Goal: Information Seeking & Learning: Learn about a topic

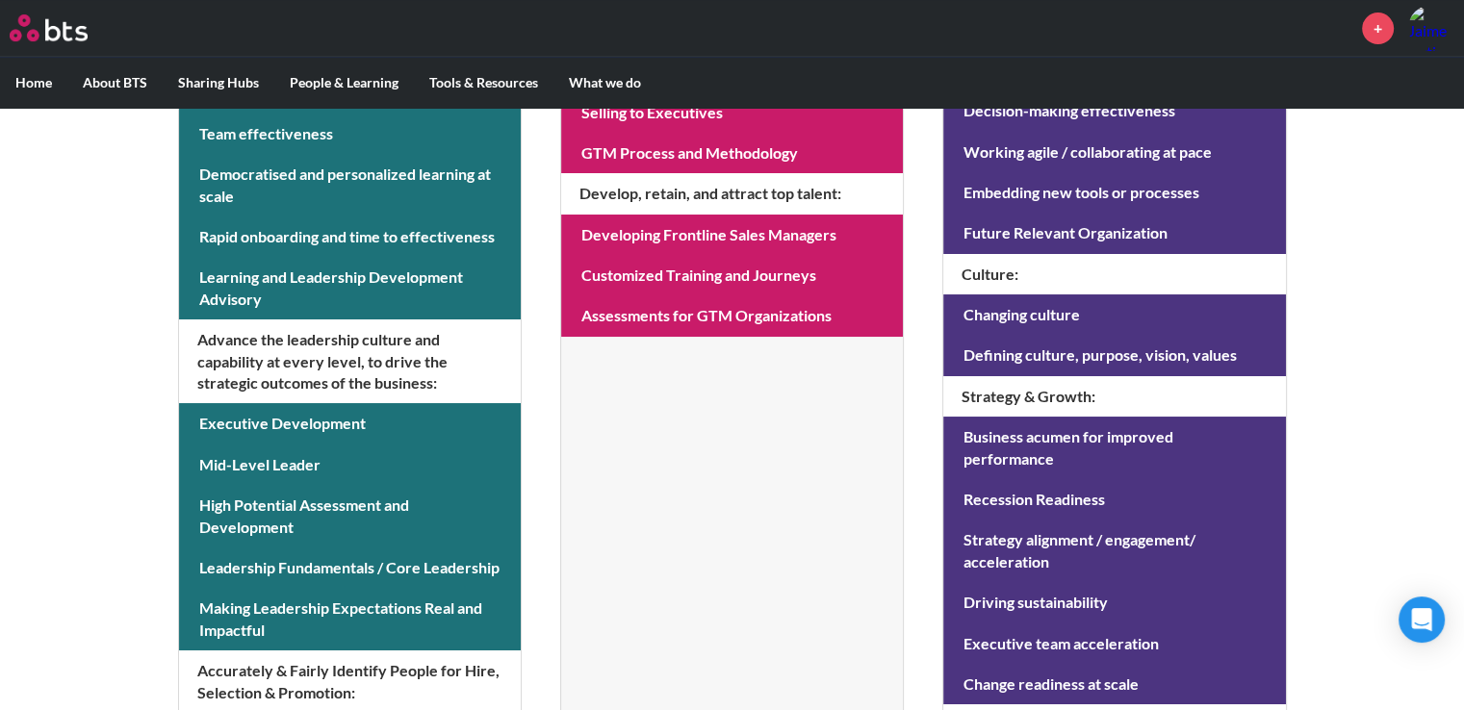
scroll to position [166, 0]
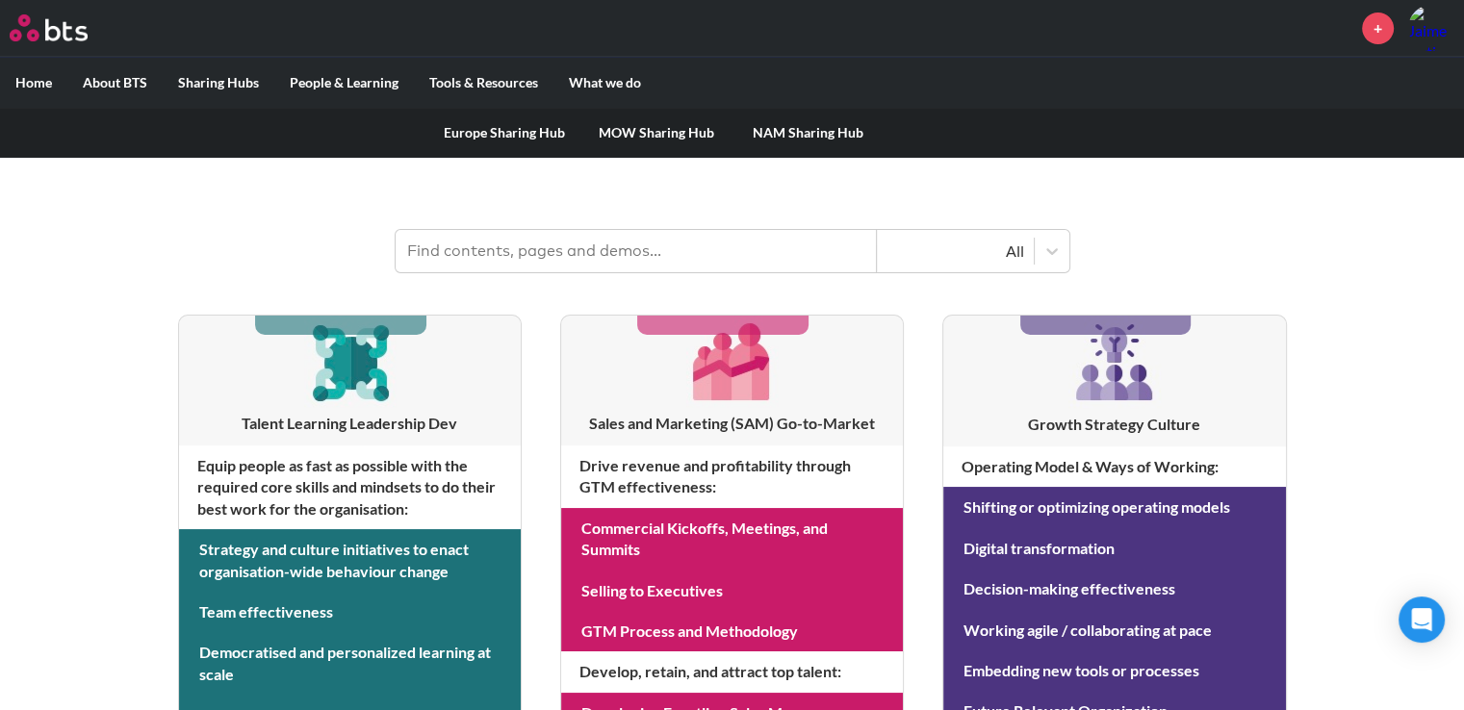
click at [230, 83] on label "Sharing Hubs" at bounding box center [219, 83] width 112 height 50
click at [0, 0] on input "Sharing Hubs" at bounding box center [0, 0] width 0 height 0
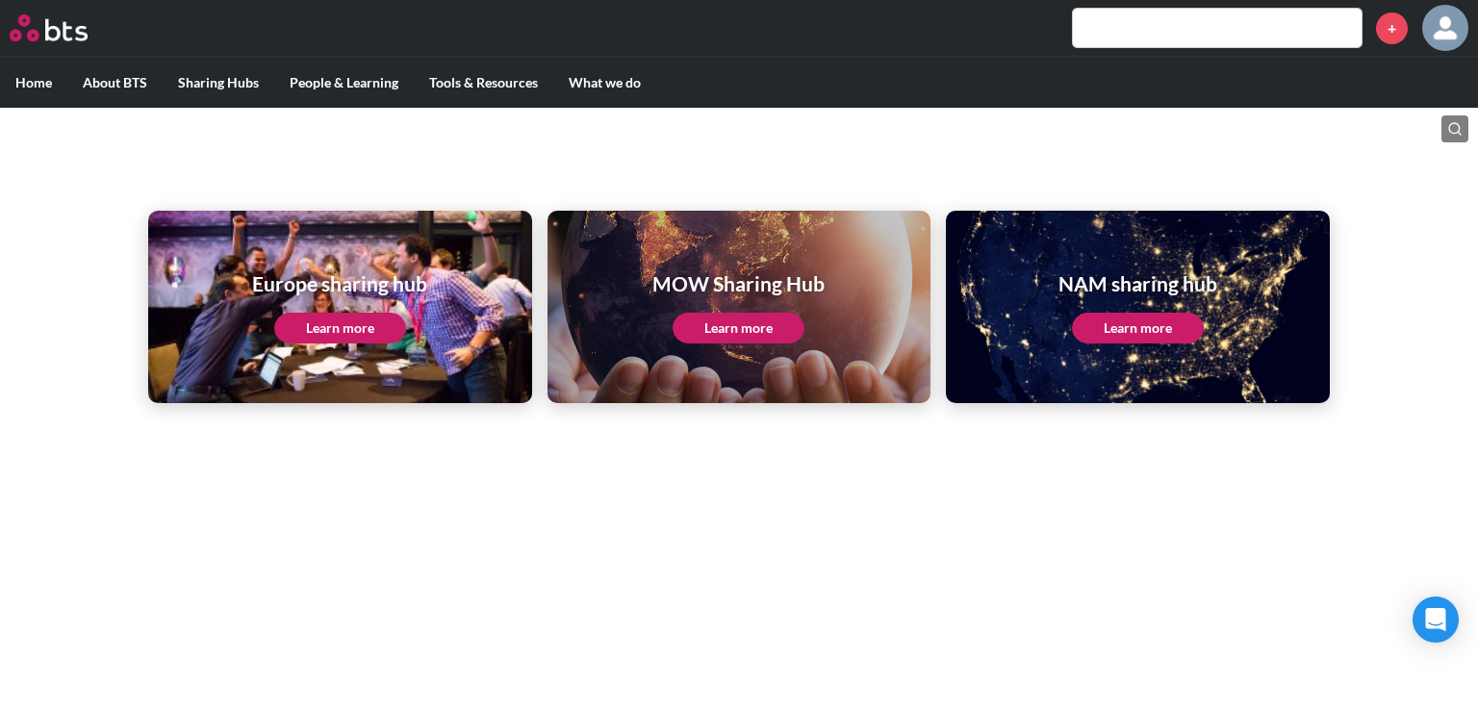
click at [754, 328] on link "Learn more" at bounding box center [739, 328] width 132 height 31
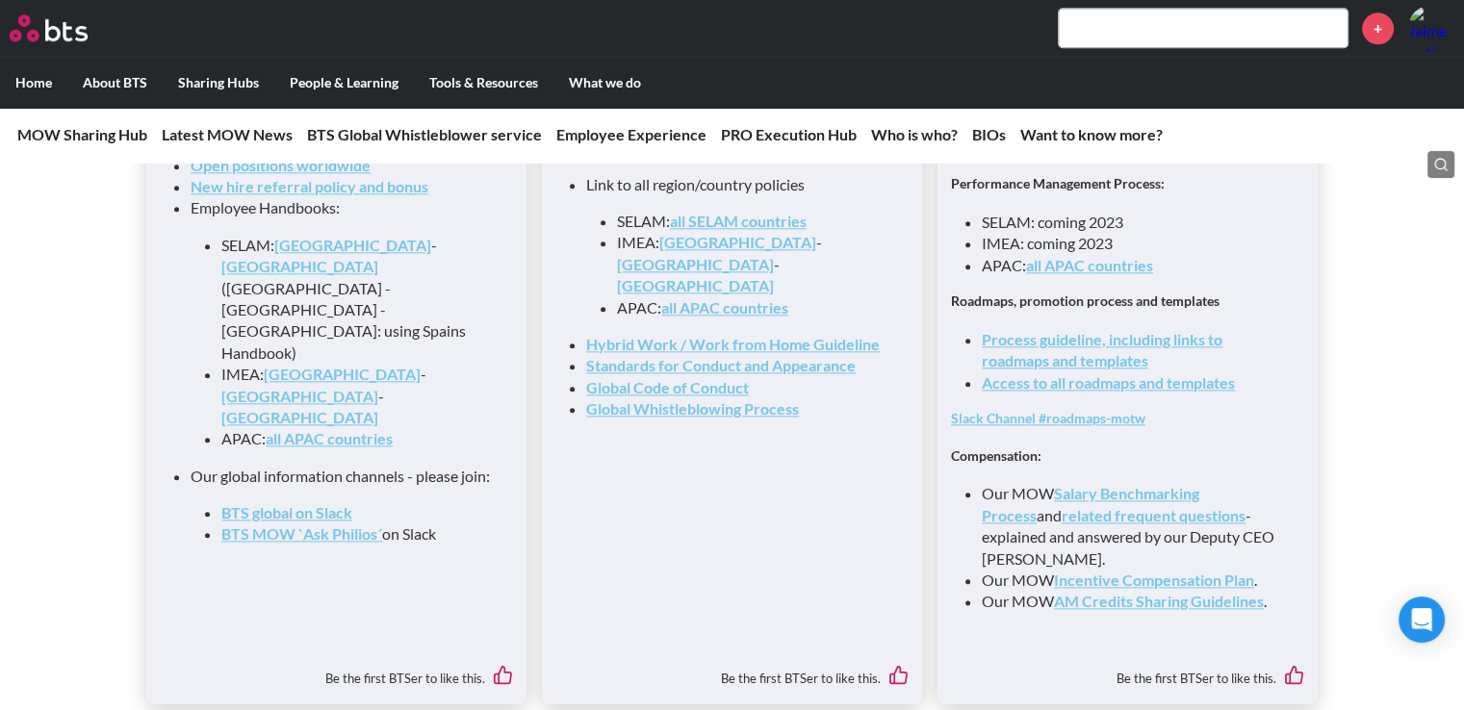
scroll to position [2117, 0]
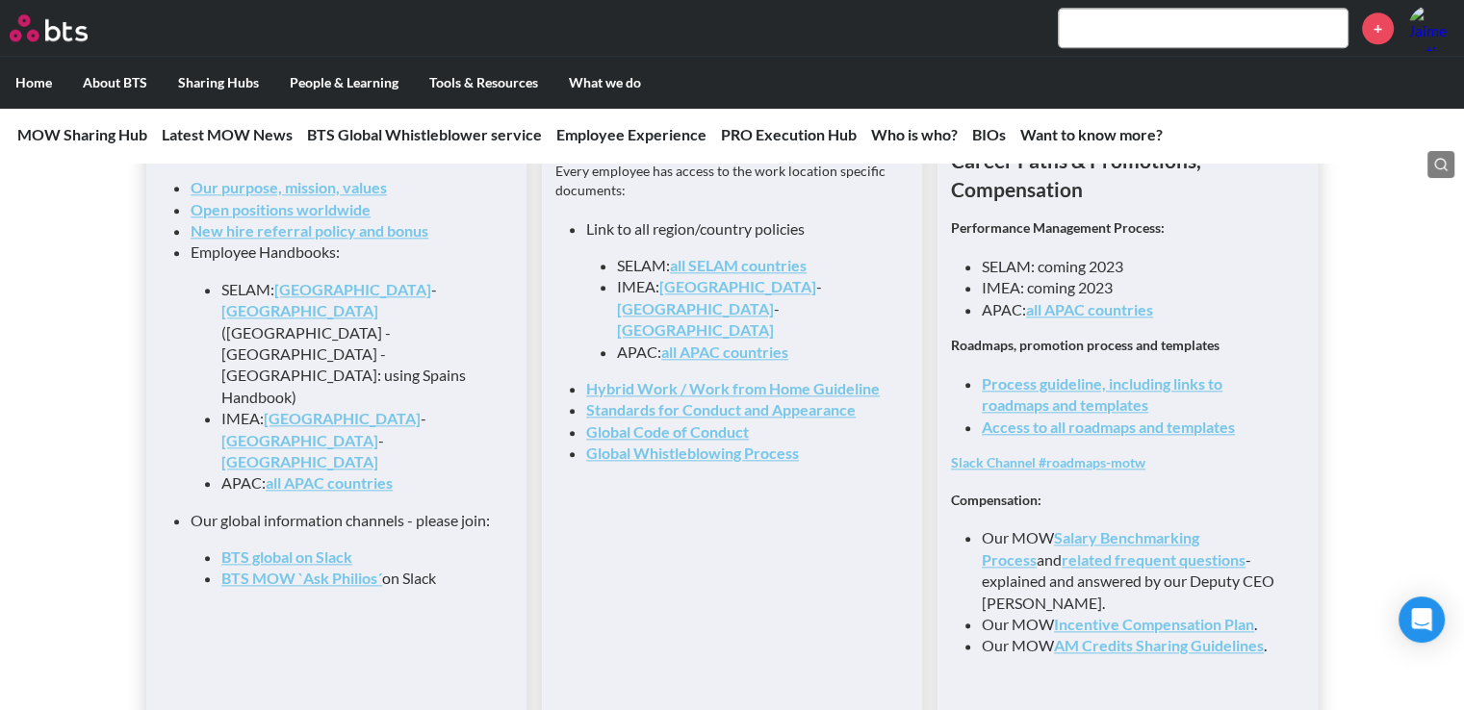
click at [720, 273] on link "all SELAM countries" at bounding box center [738, 265] width 137 height 18
